Goal: Information Seeking & Learning: Check status

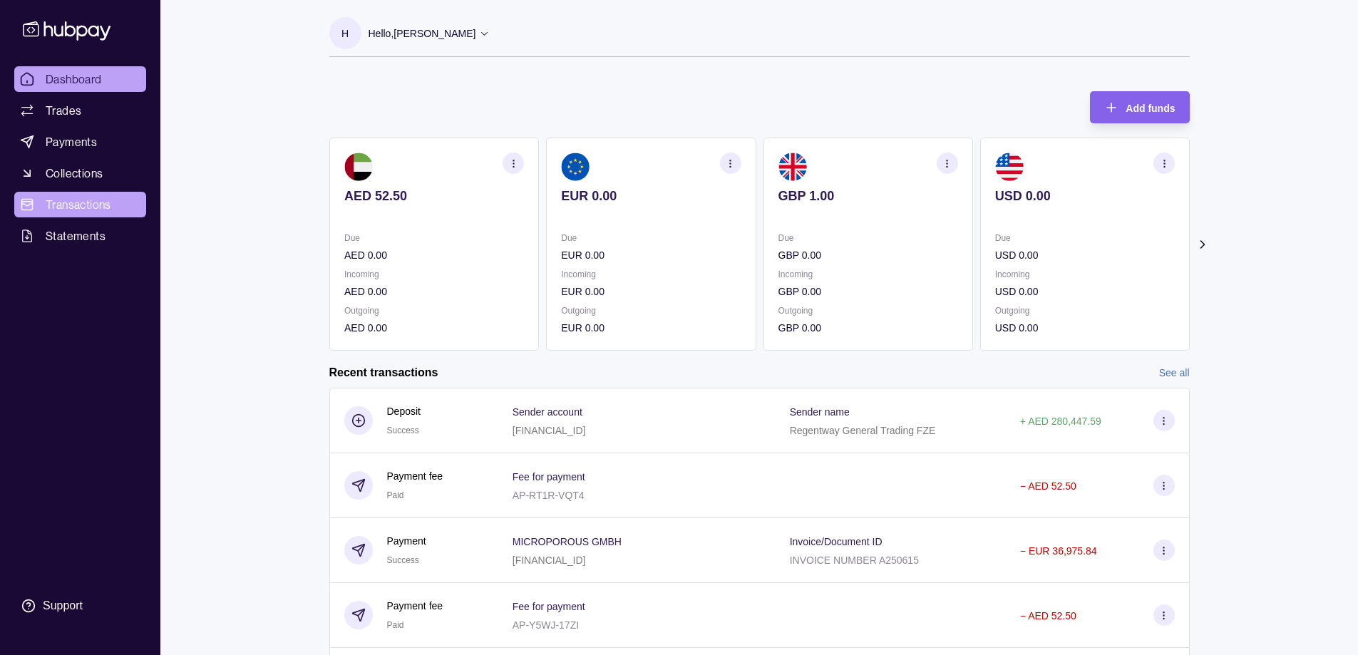
click at [98, 210] on span "Transactions" at bounding box center [79, 204] width 66 height 17
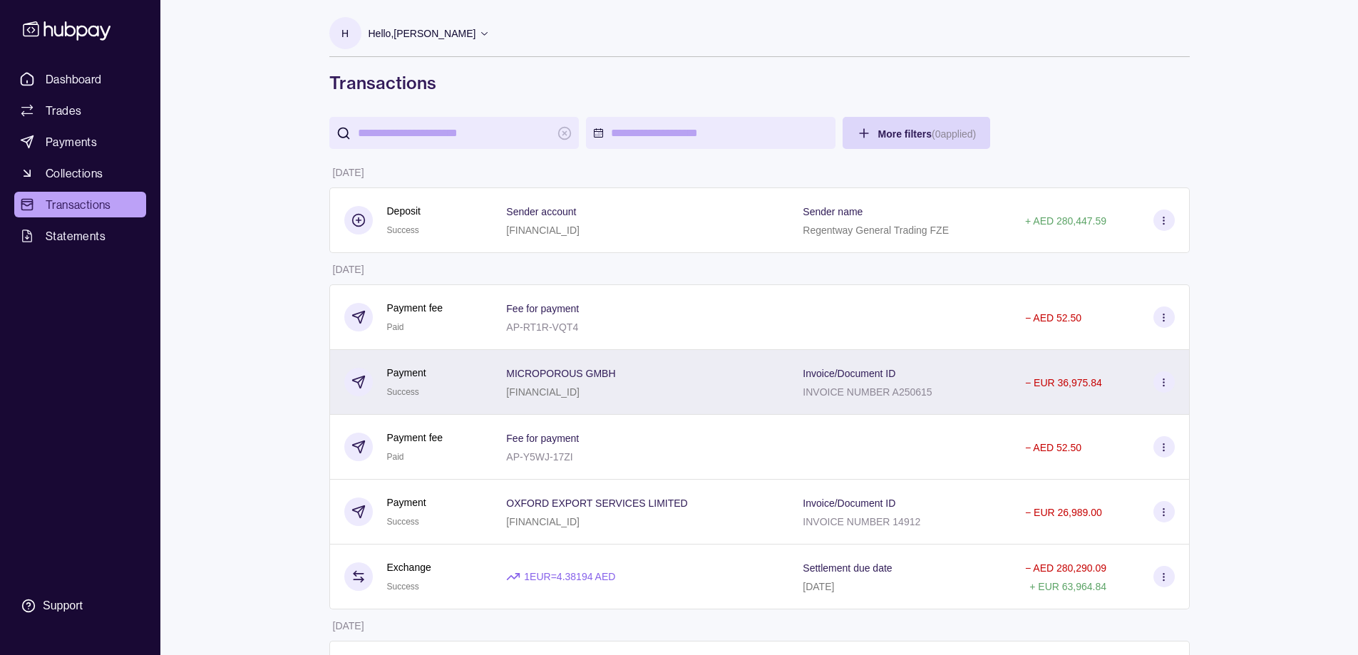
click at [944, 374] on div "Invoice/Document ID INVOICE NUMBER A250615" at bounding box center [900, 382] width 194 height 36
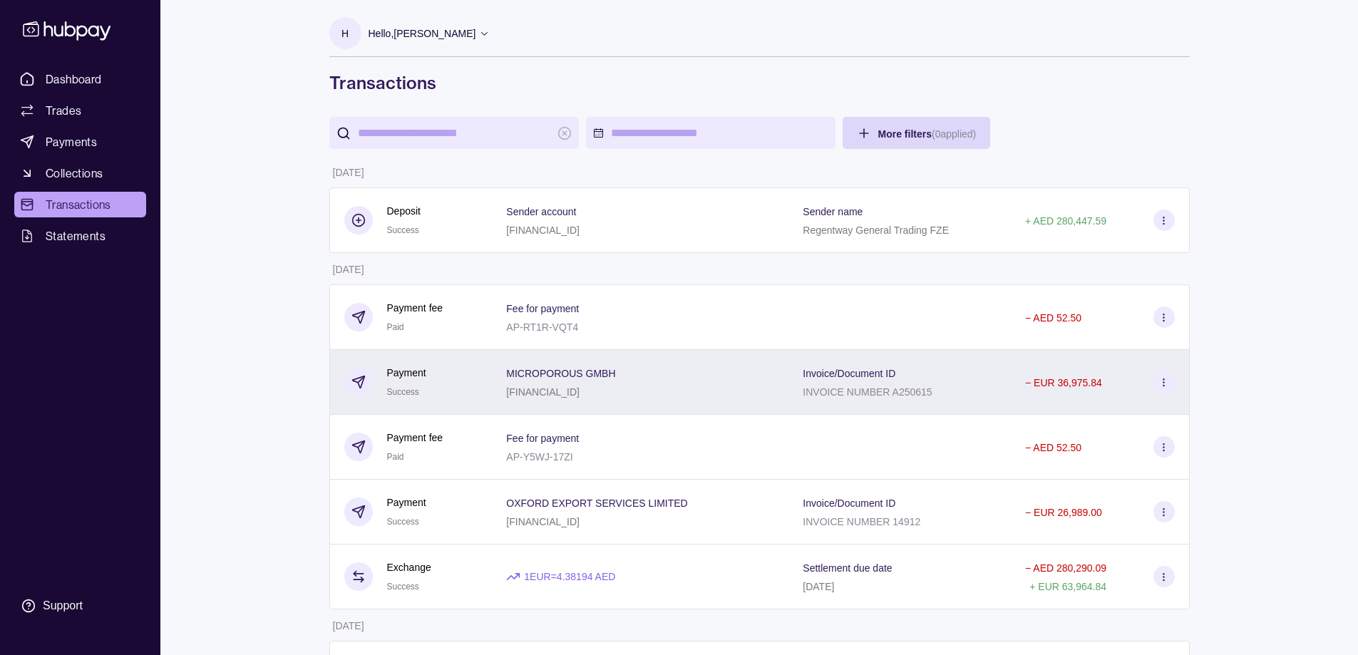
click at [731, 400] on div "MICROPOROUS GMBH [FINANCIAL_ID]" at bounding box center [640, 382] width 297 height 65
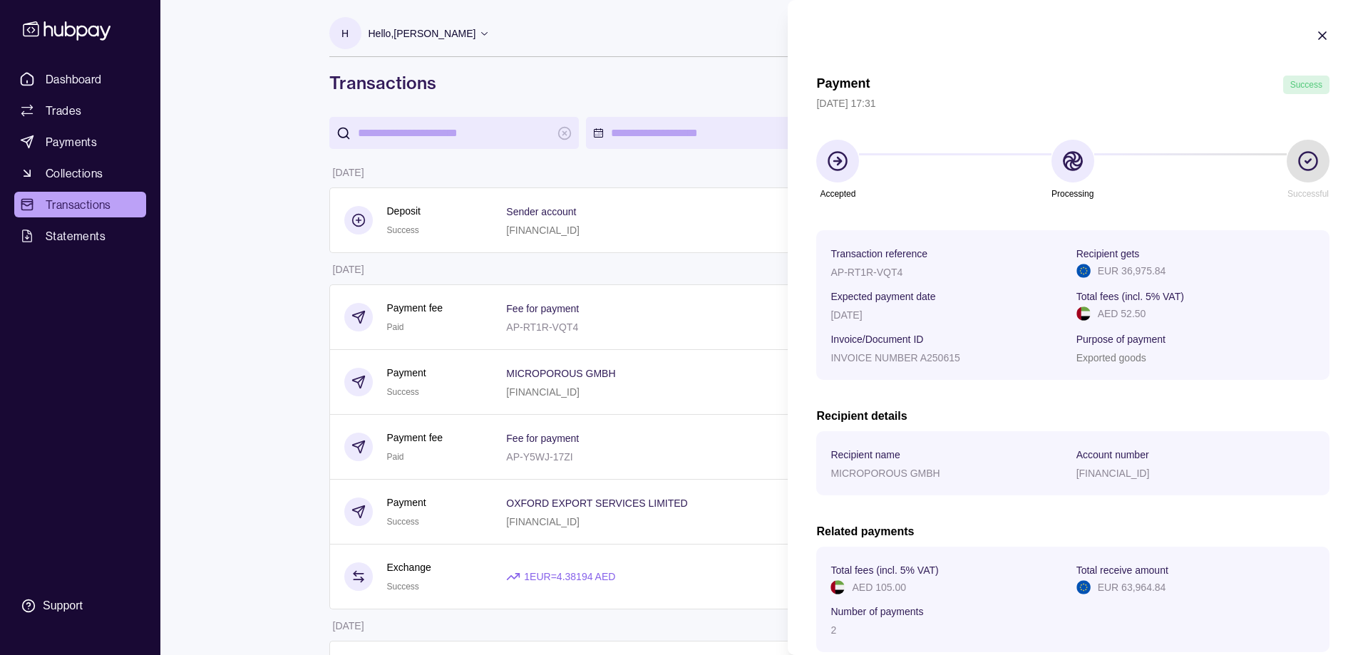
scroll to position [247, 0]
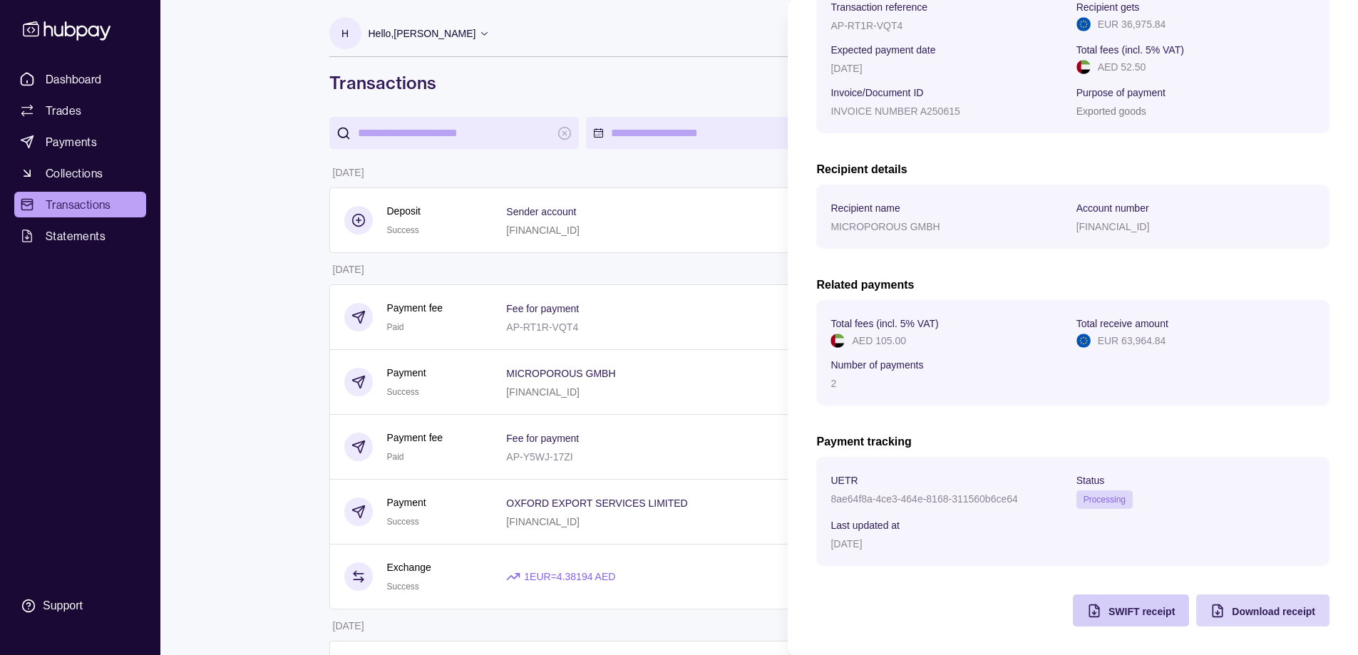
drag, startPoint x: 1113, startPoint y: 612, endPoint x: 1113, endPoint y: 622, distance: 9.3
click at [1113, 622] on div "SWIFT receipt" at bounding box center [1120, 611] width 109 height 32
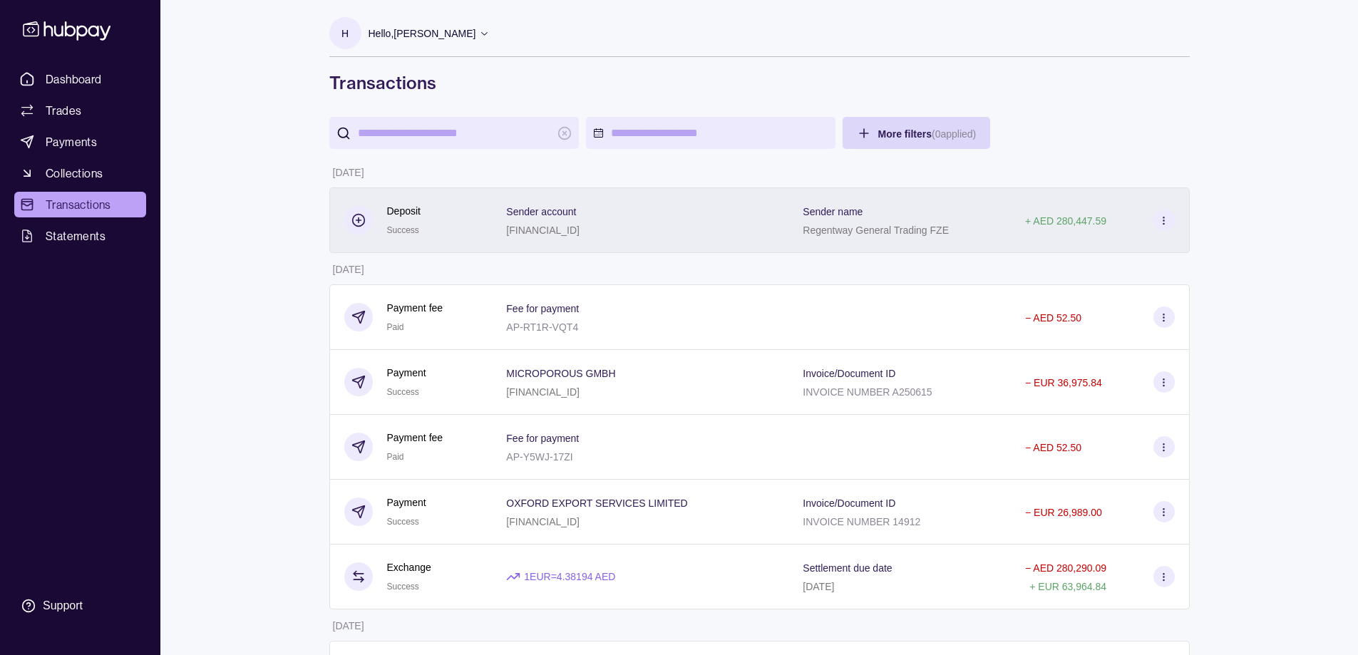
click at [826, 235] on p "Regentway General Trading FZE" at bounding box center [876, 230] width 146 height 11
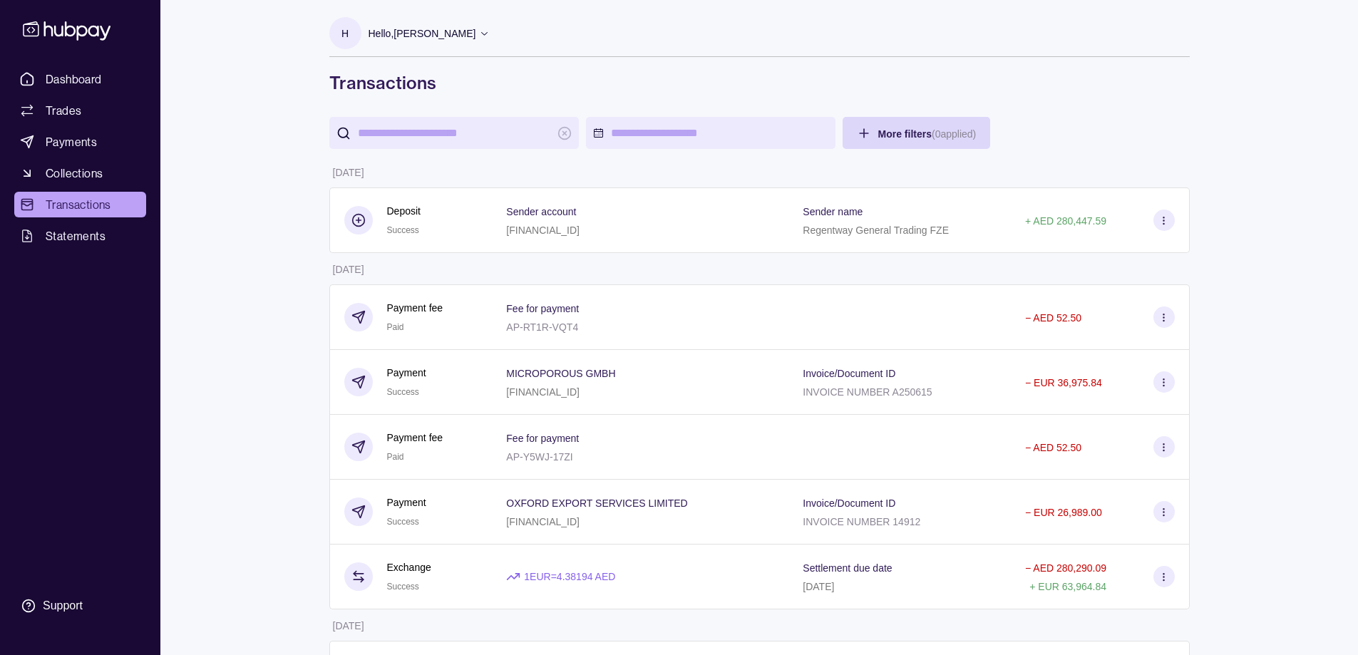
click at [74, 92] on ul "Dashboard Trades Payments Collections Transactions Statements" at bounding box center [80, 157] width 132 height 183
click at [71, 78] on span "Dashboard" at bounding box center [74, 79] width 56 height 17
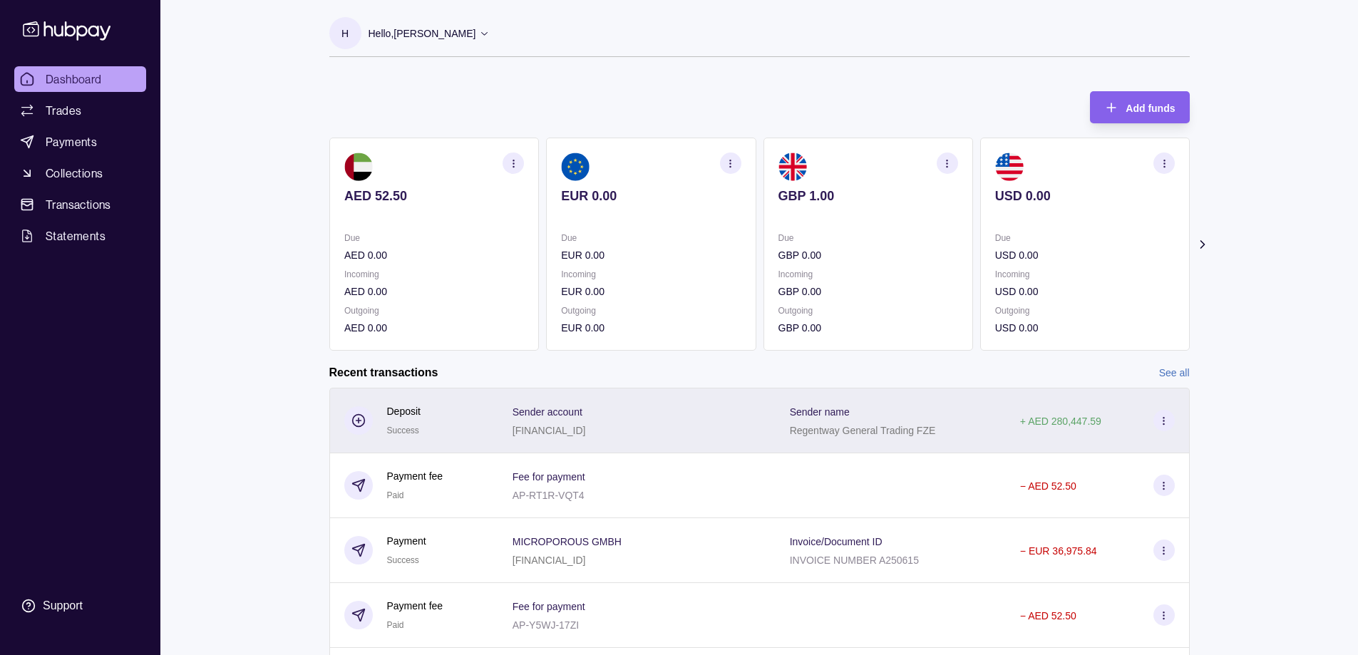
click at [966, 432] on div "Sender name Regentway General Trading FZE" at bounding box center [891, 421] width 202 height 36
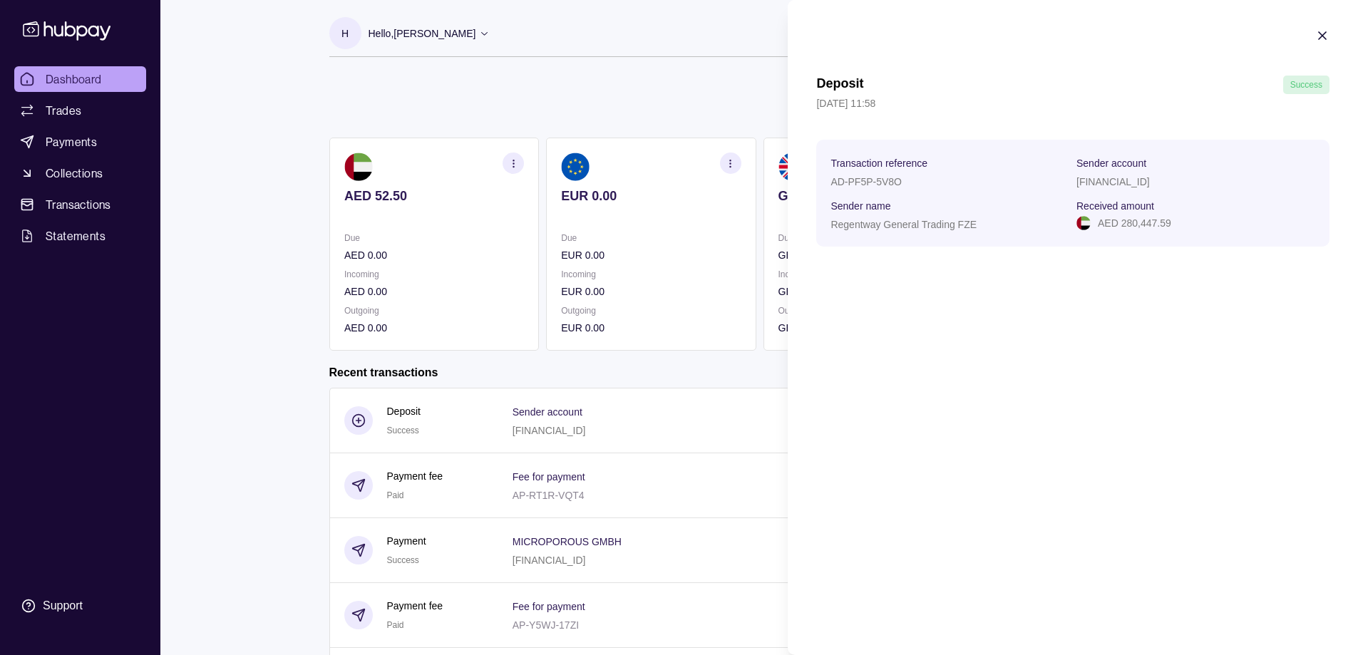
click at [592, 114] on html "Dashboard Trades Payments Collections Transactions Statements Support H Hello, …" at bounding box center [679, 379] width 1358 height 759
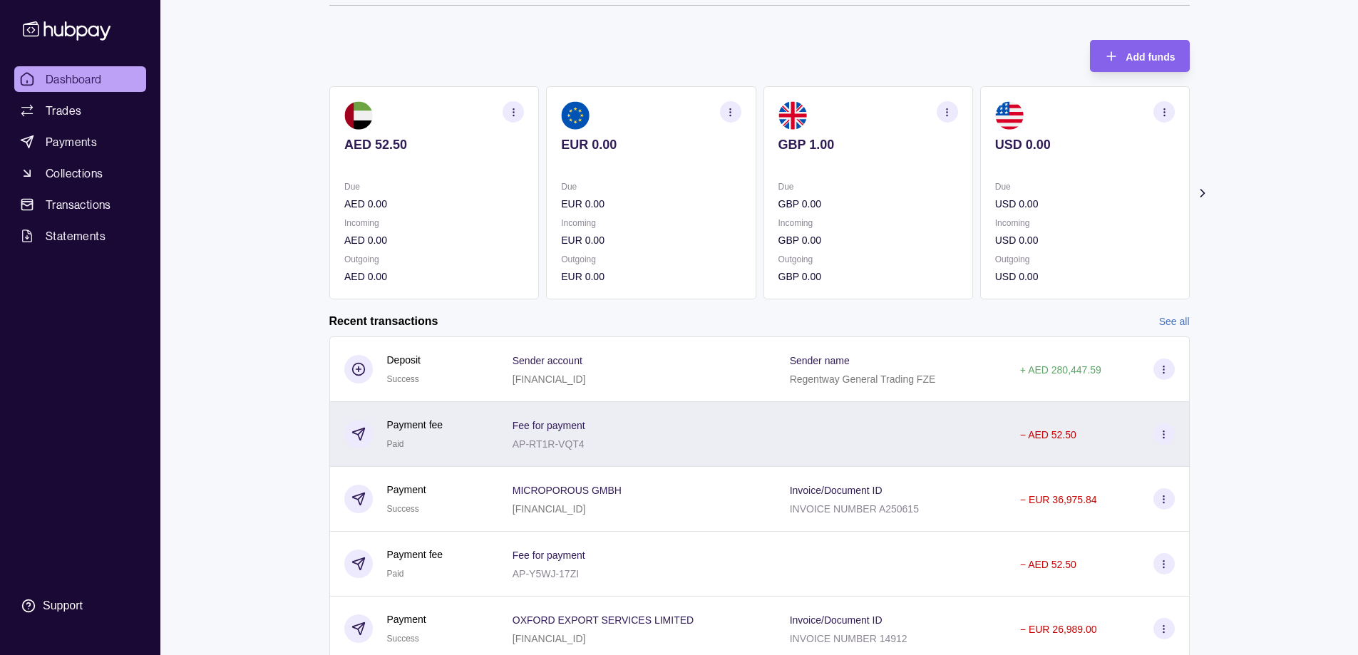
scroll to position [103, 0]
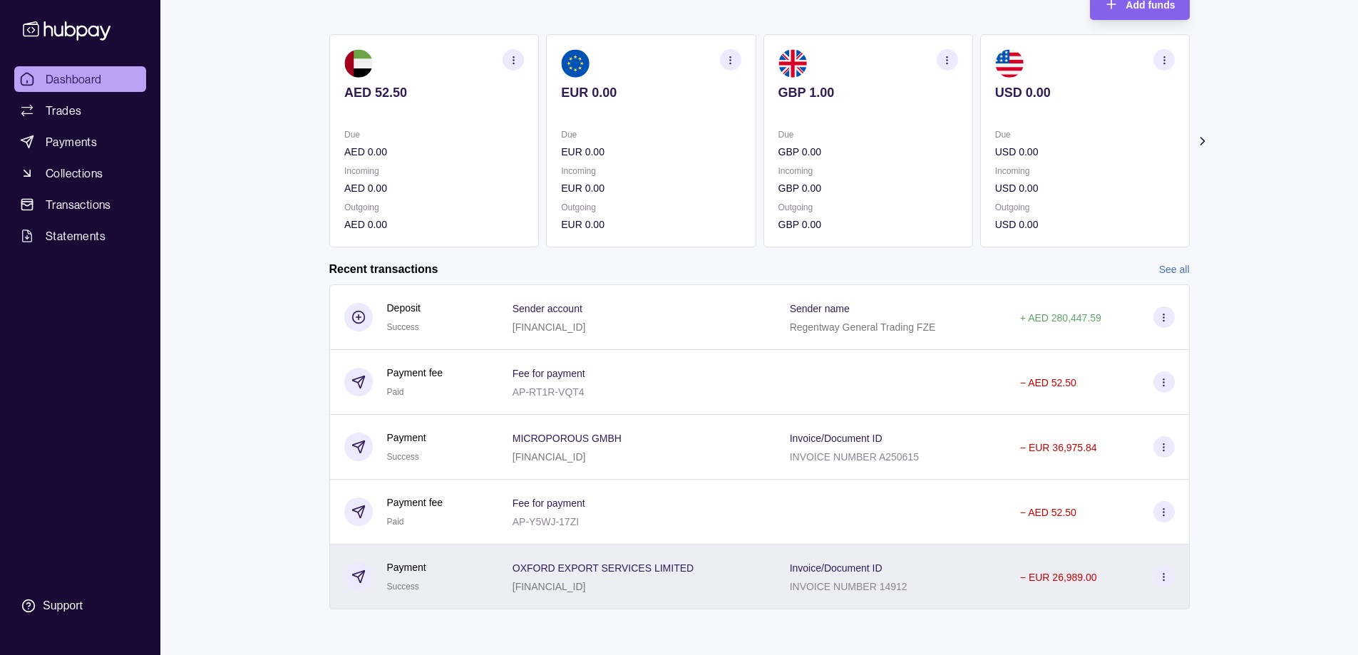
click at [882, 578] on div "INVOICE NUMBER 14912" at bounding box center [849, 585] width 118 height 17
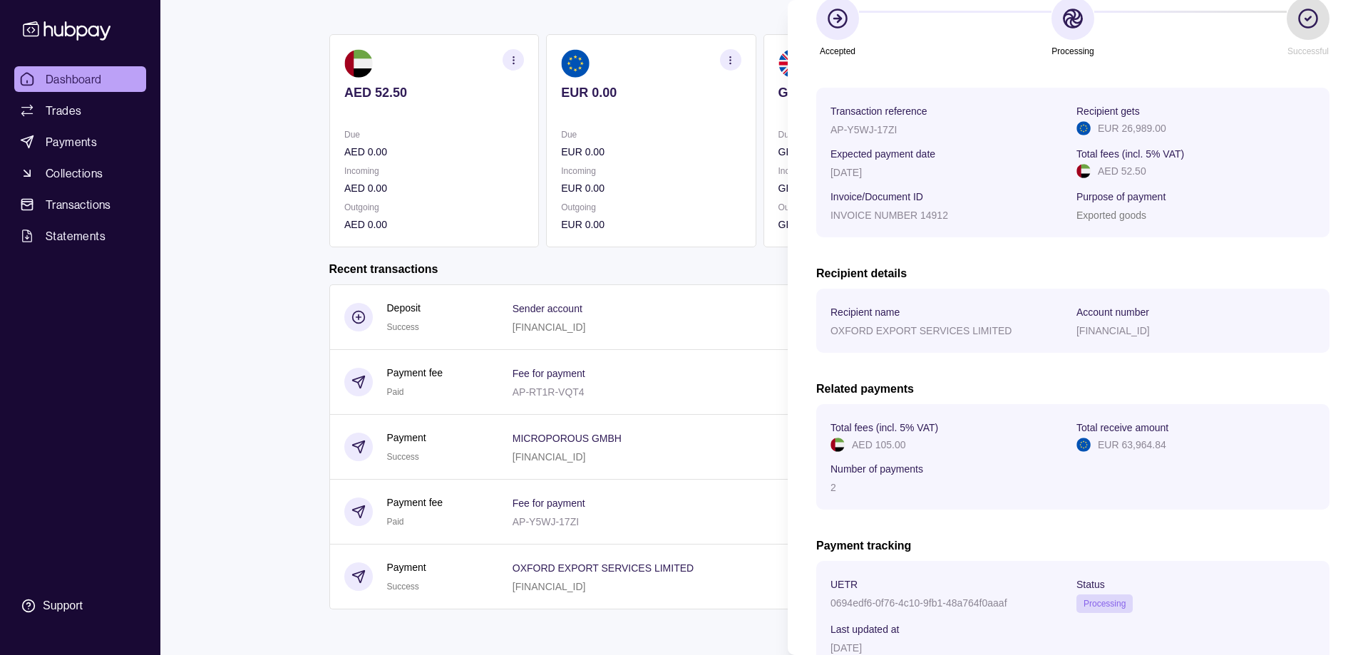
scroll to position [247, 0]
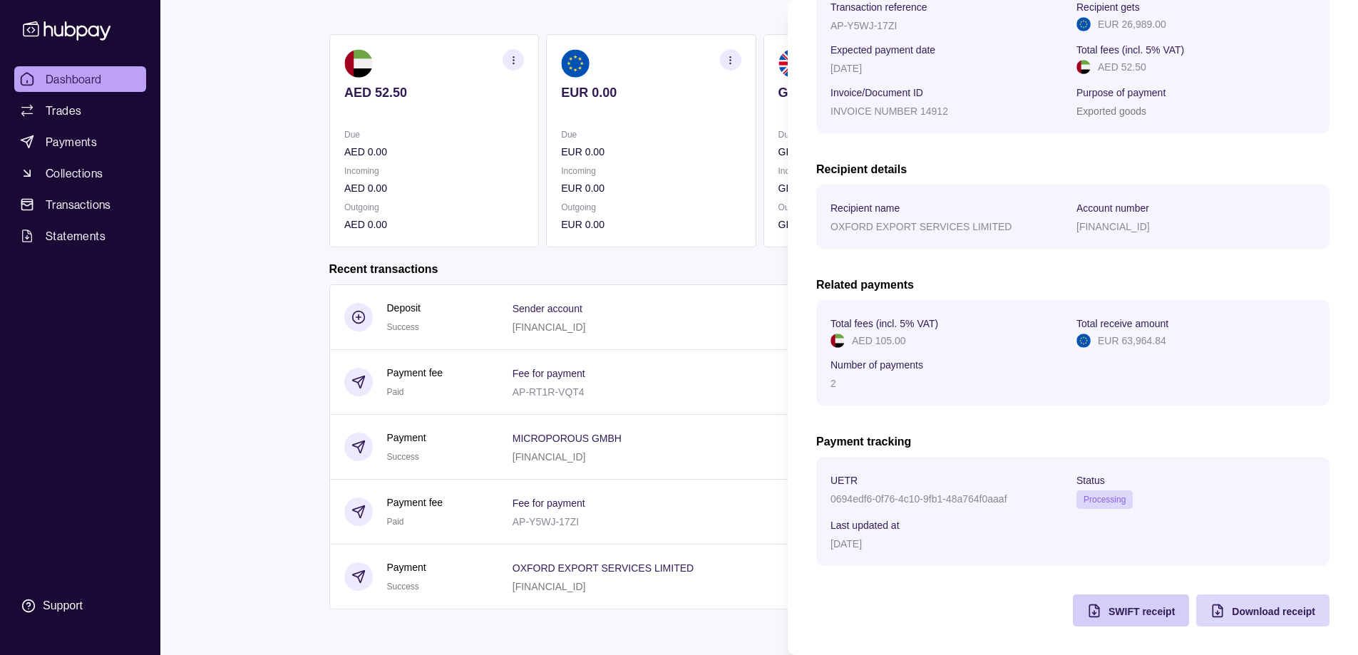
click at [1109, 610] on span "SWIFT receipt" at bounding box center [1142, 611] width 66 height 11
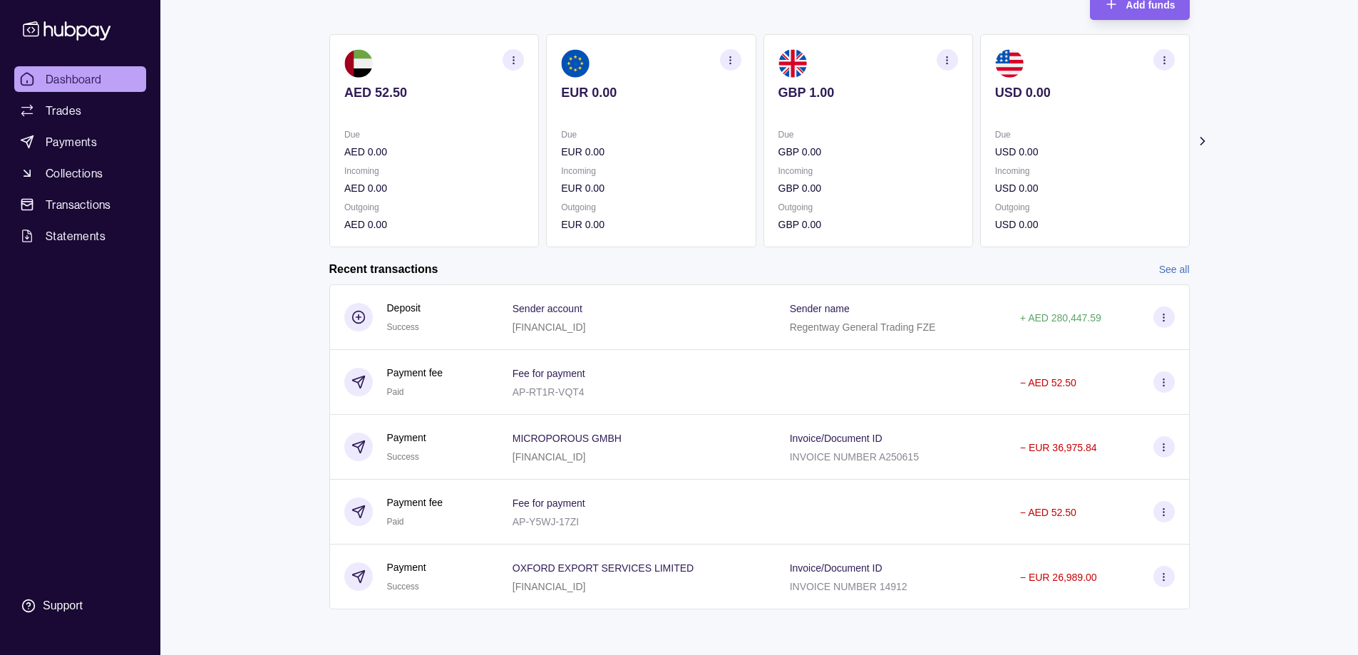
click at [300, 192] on html "Dashboard Trades Payments Collections Transactions Statements Support H Hello, …" at bounding box center [679, 276] width 1358 height 759
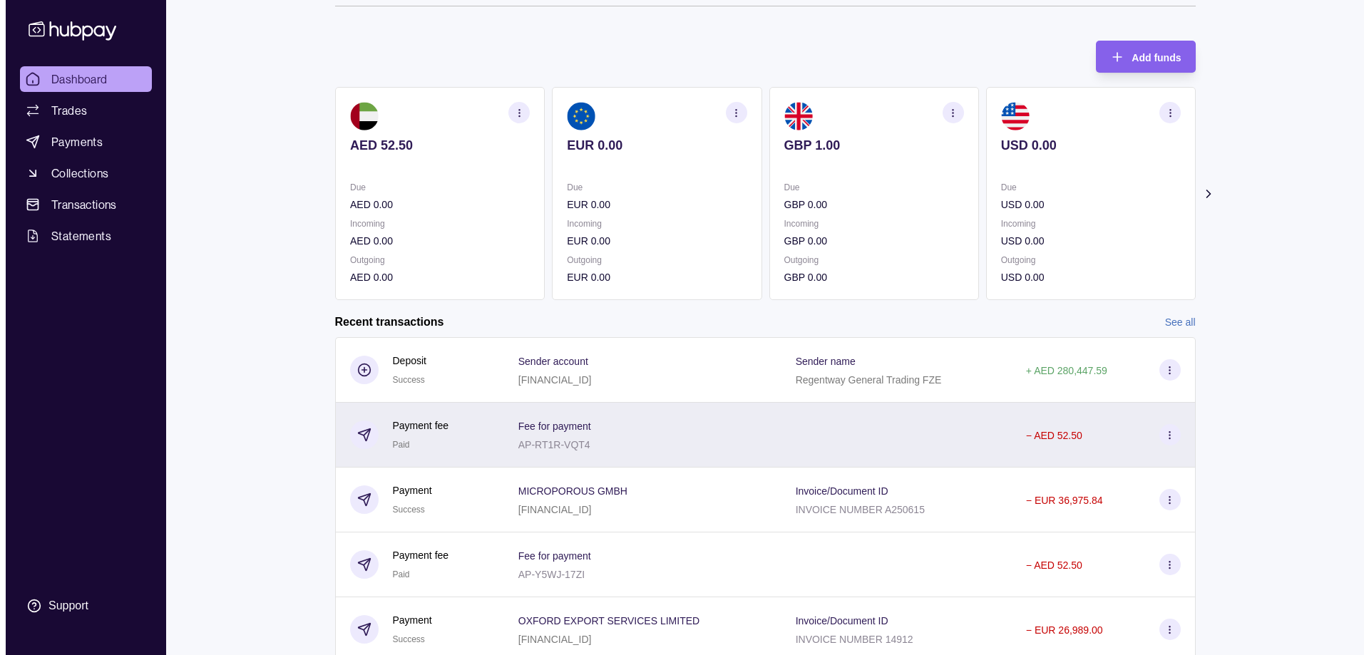
scroll to position [0, 0]
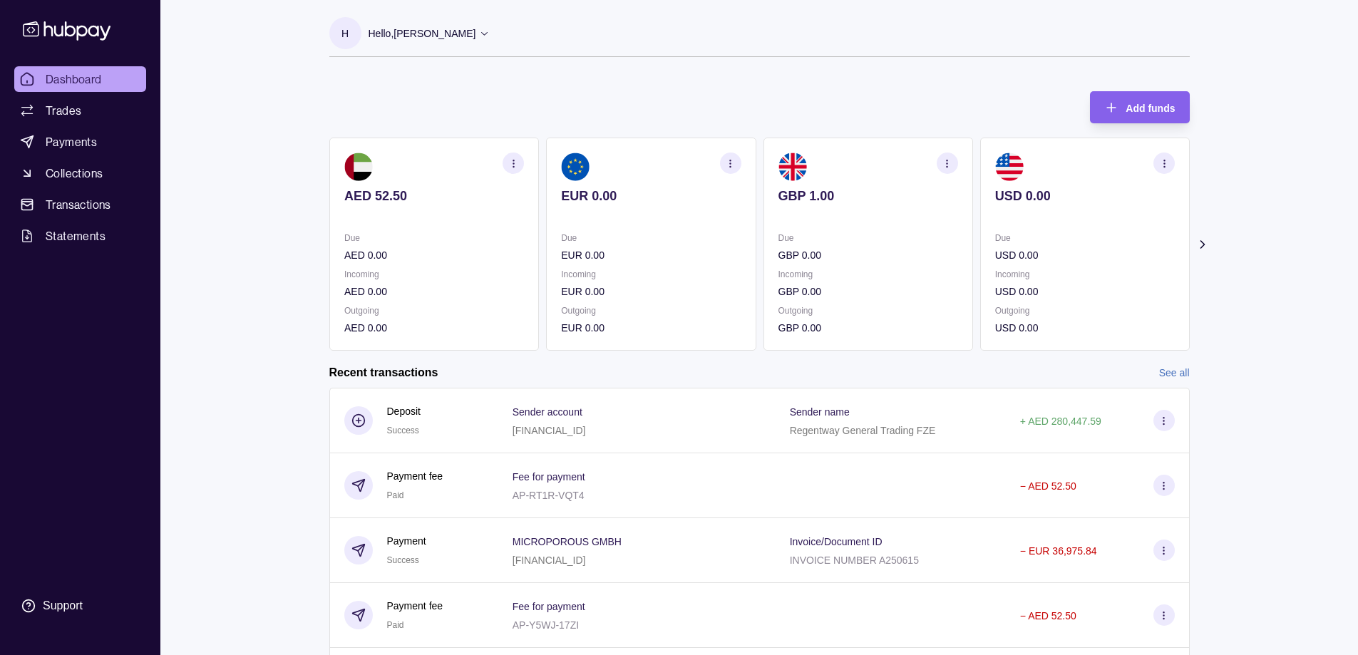
click at [481, 36] on icon at bounding box center [484, 33] width 11 height 11
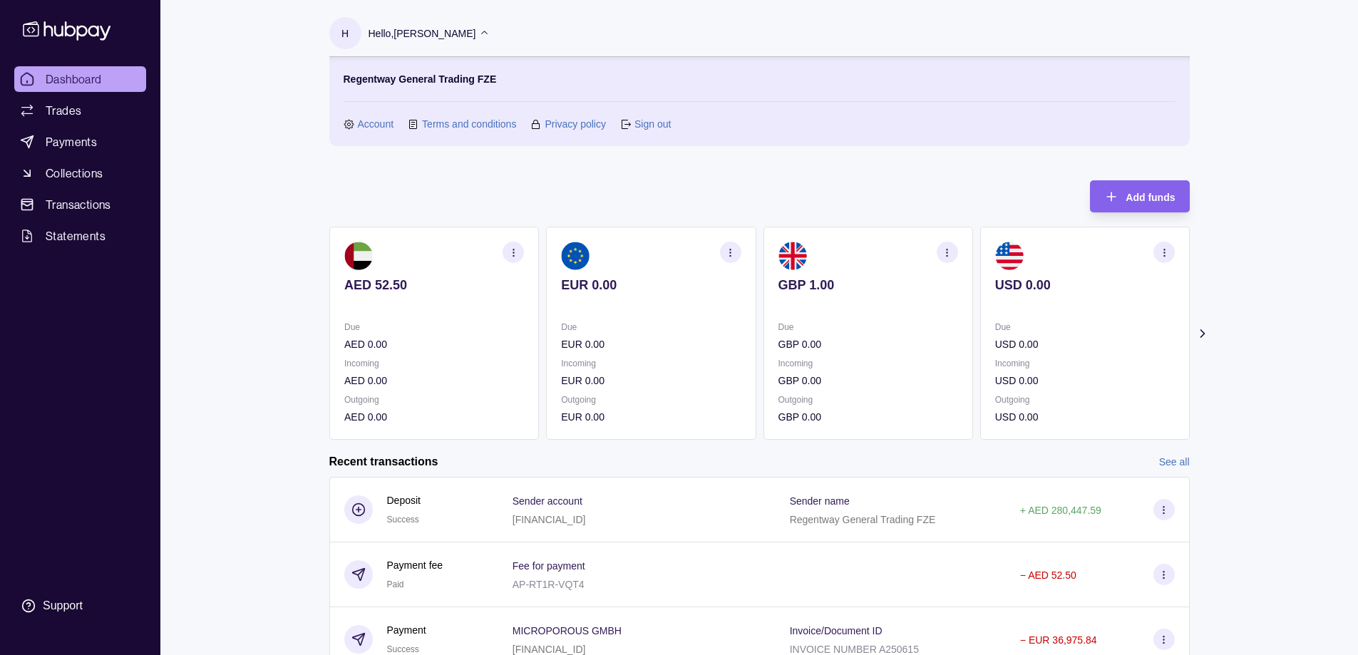
click at [631, 120] on section "Sign out" at bounding box center [645, 124] width 51 height 16
click at [642, 129] on link "Sign out" at bounding box center [652, 124] width 36 height 16
